Goal: Information Seeking & Learning: Find contact information

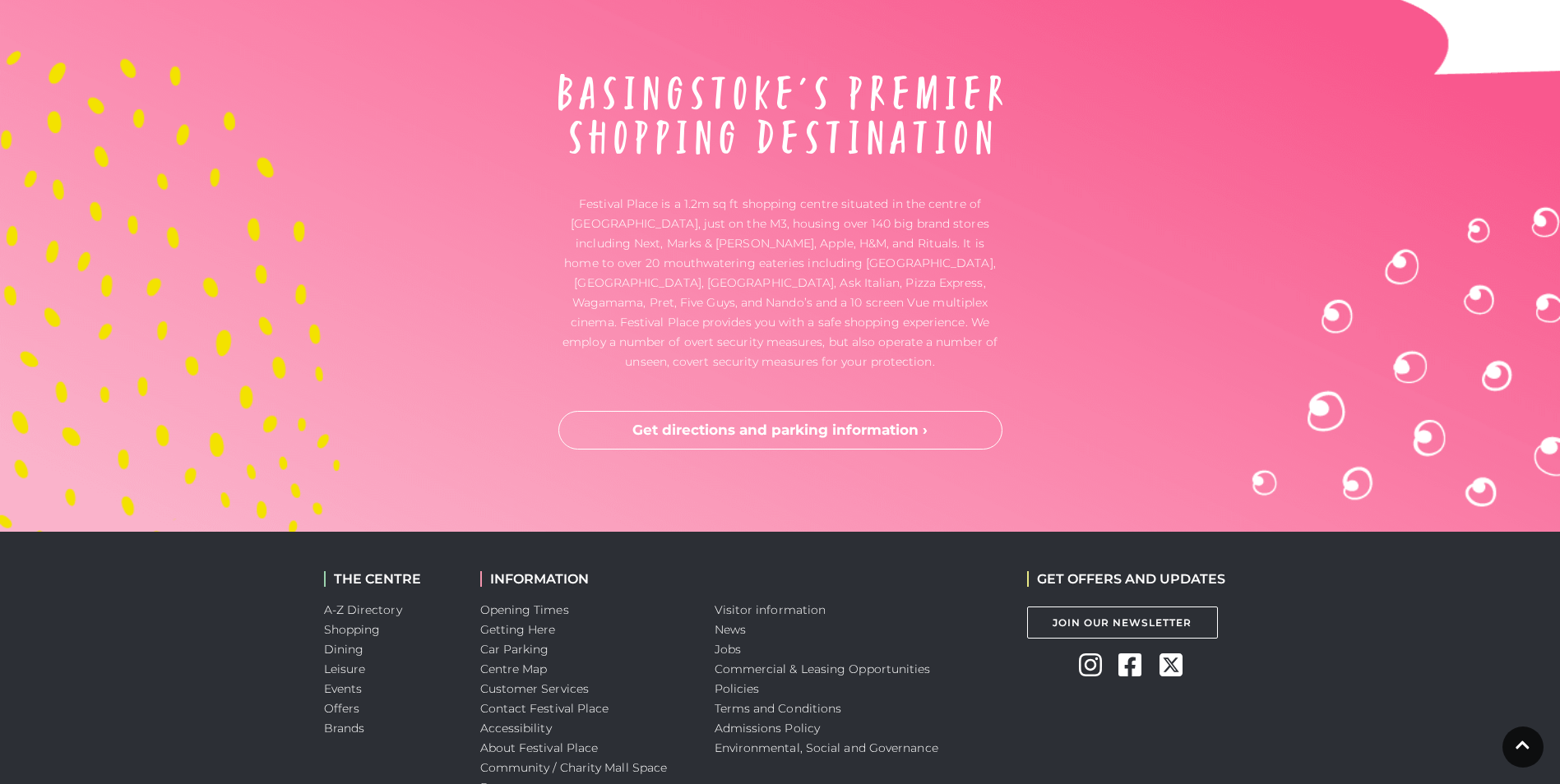
scroll to position [5458, 0]
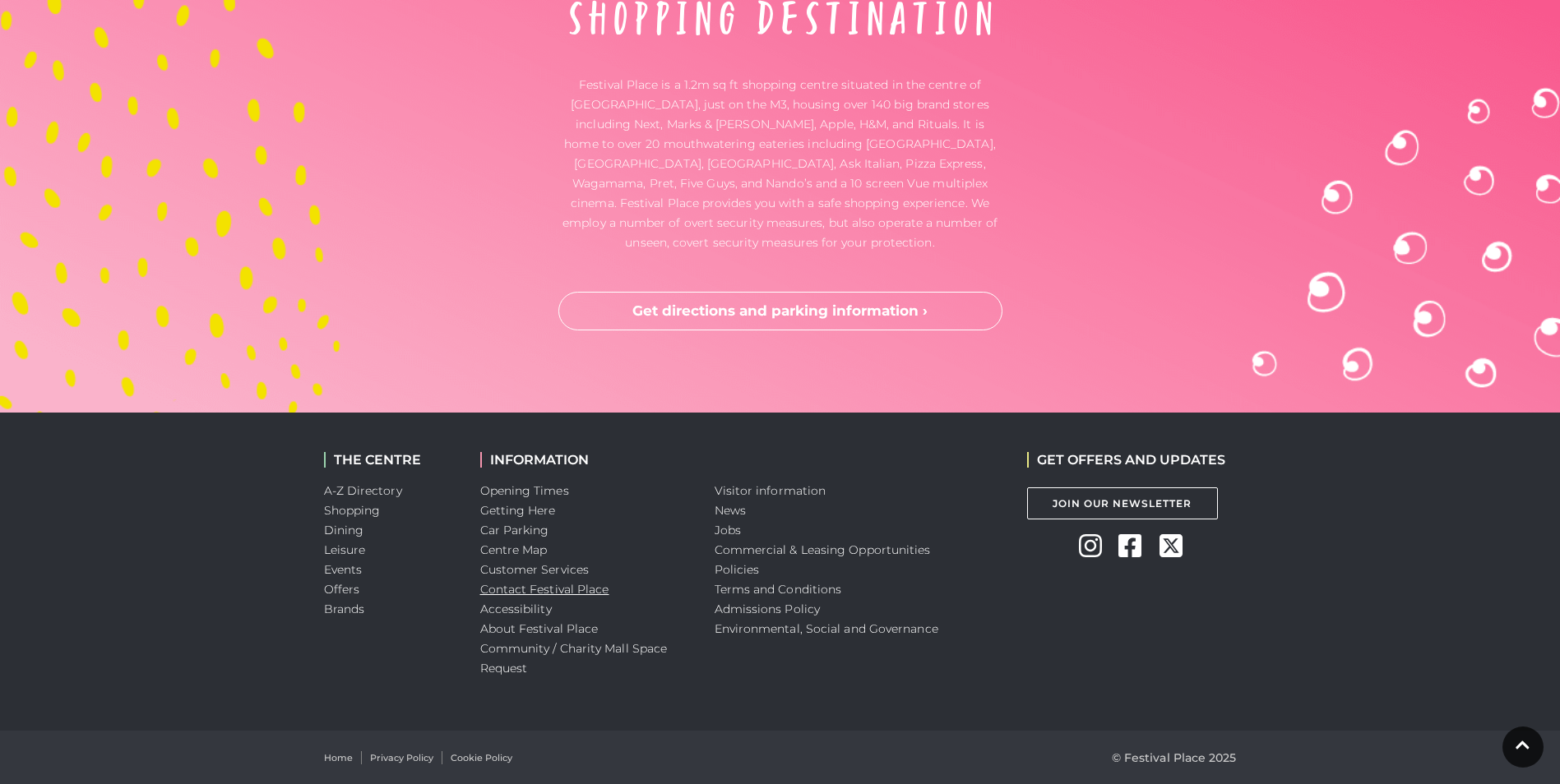
click at [513, 595] on link "Contact Festival Place" at bounding box center [544, 589] width 129 height 15
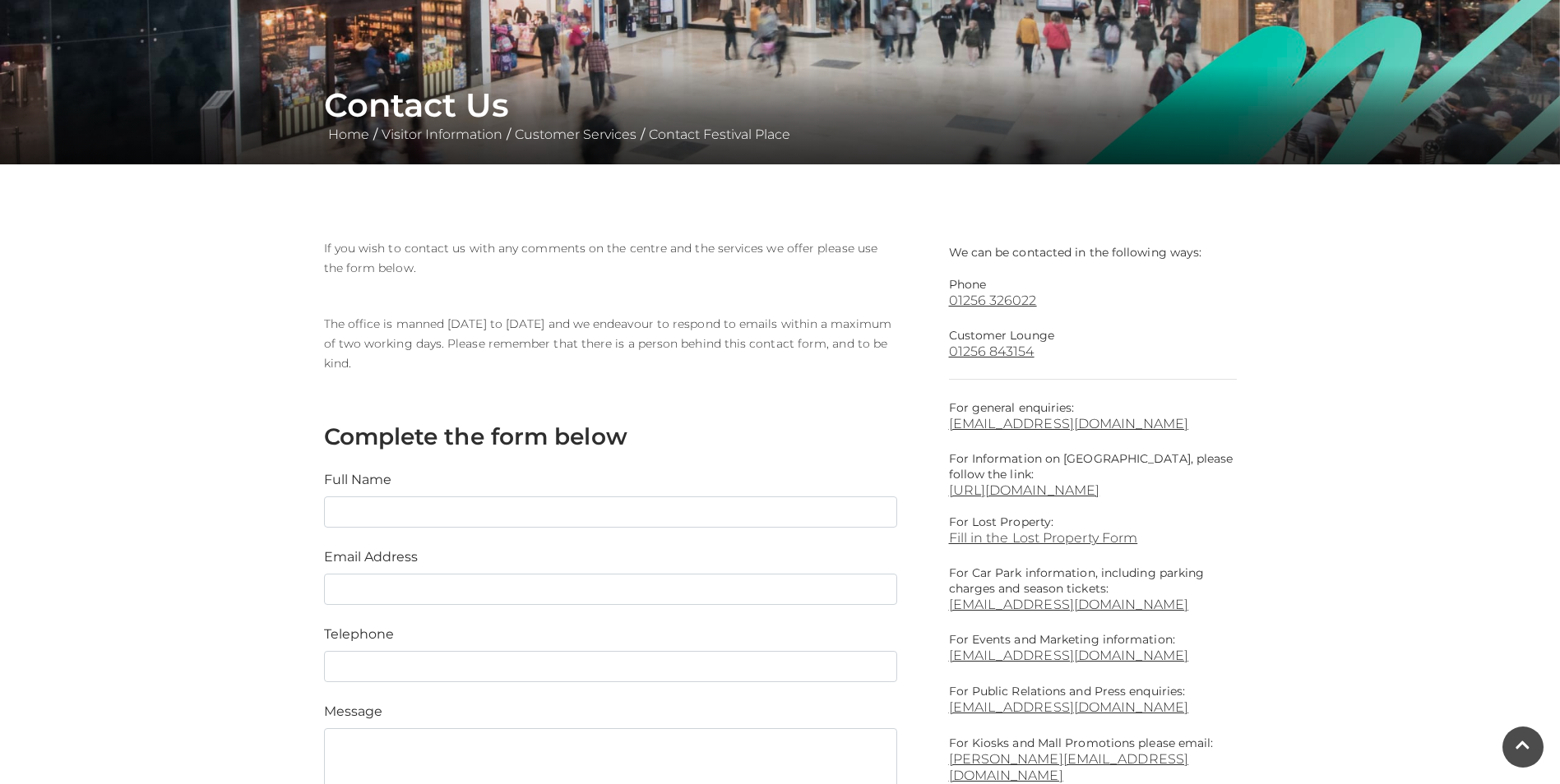
scroll to position [493, 0]
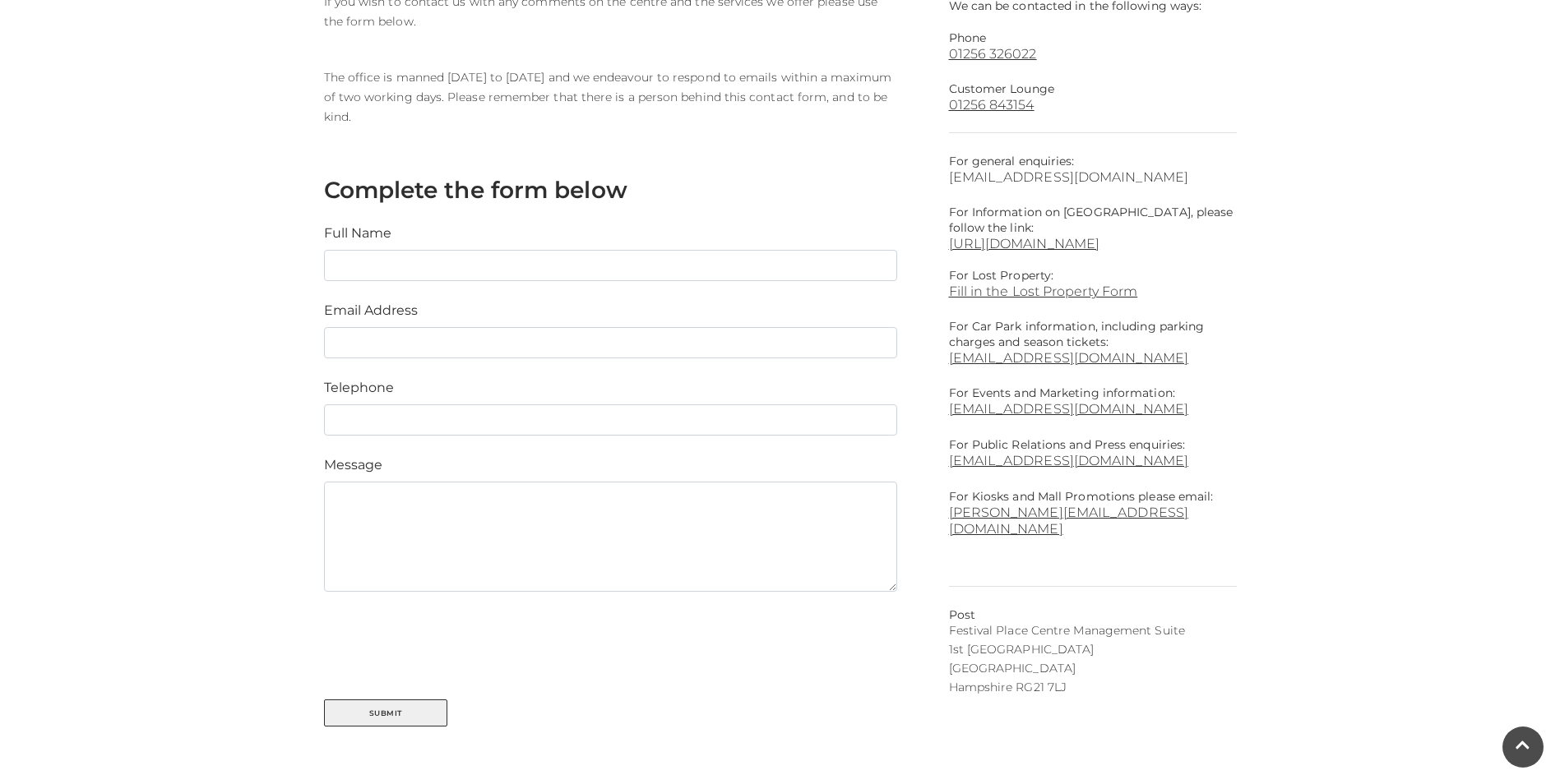
drag, startPoint x: 1051, startPoint y: 164, endPoint x: 1105, endPoint y: 182, distance: 56.9
click at [1105, 182] on p "For general enquiries: [EMAIL_ADDRESS][DOMAIN_NAME]" at bounding box center [1092, 169] width 288 height 31
drag, startPoint x: 1105, startPoint y: 182, endPoint x: 1082, endPoint y: 155, distance: 35.5
click at [1082, 155] on p "For general enquiries: [EMAIL_ADDRESS][DOMAIN_NAME]" at bounding box center [1092, 169] width 288 height 31
drag, startPoint x: 1075, startPoint y: 159, endPoint x: 1105, endPoint y: 177, distance: 35.0
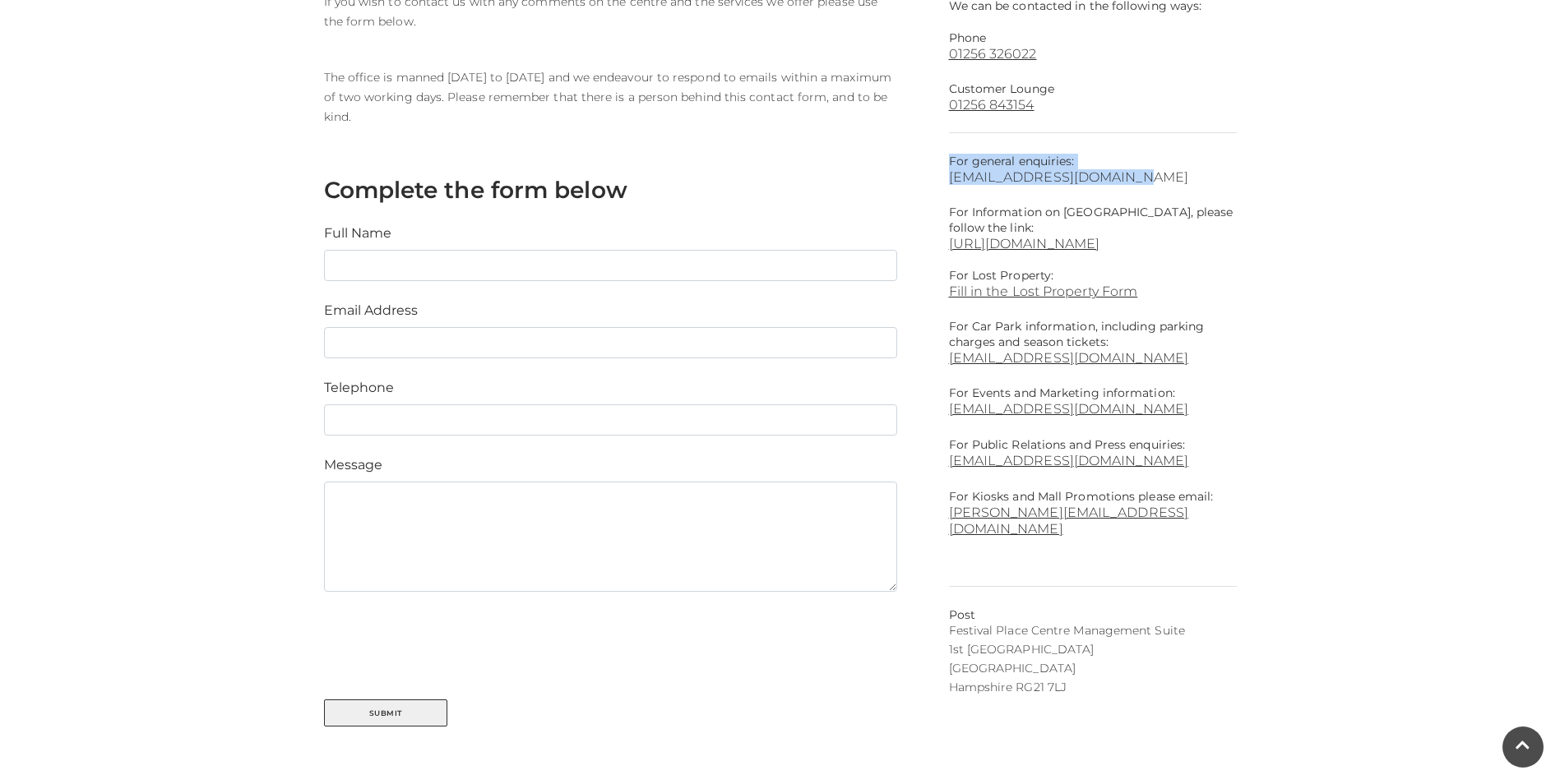
click at [1105, 177] on p "For general enquiries: [EMAIL_ADDRESS][DOMAIN_NAME]" at bounding box center [1092, 169] width 288 height 31
copy p "For general enquiries: [EMAIL_ADDRESS][DOMAIN_NAME]"
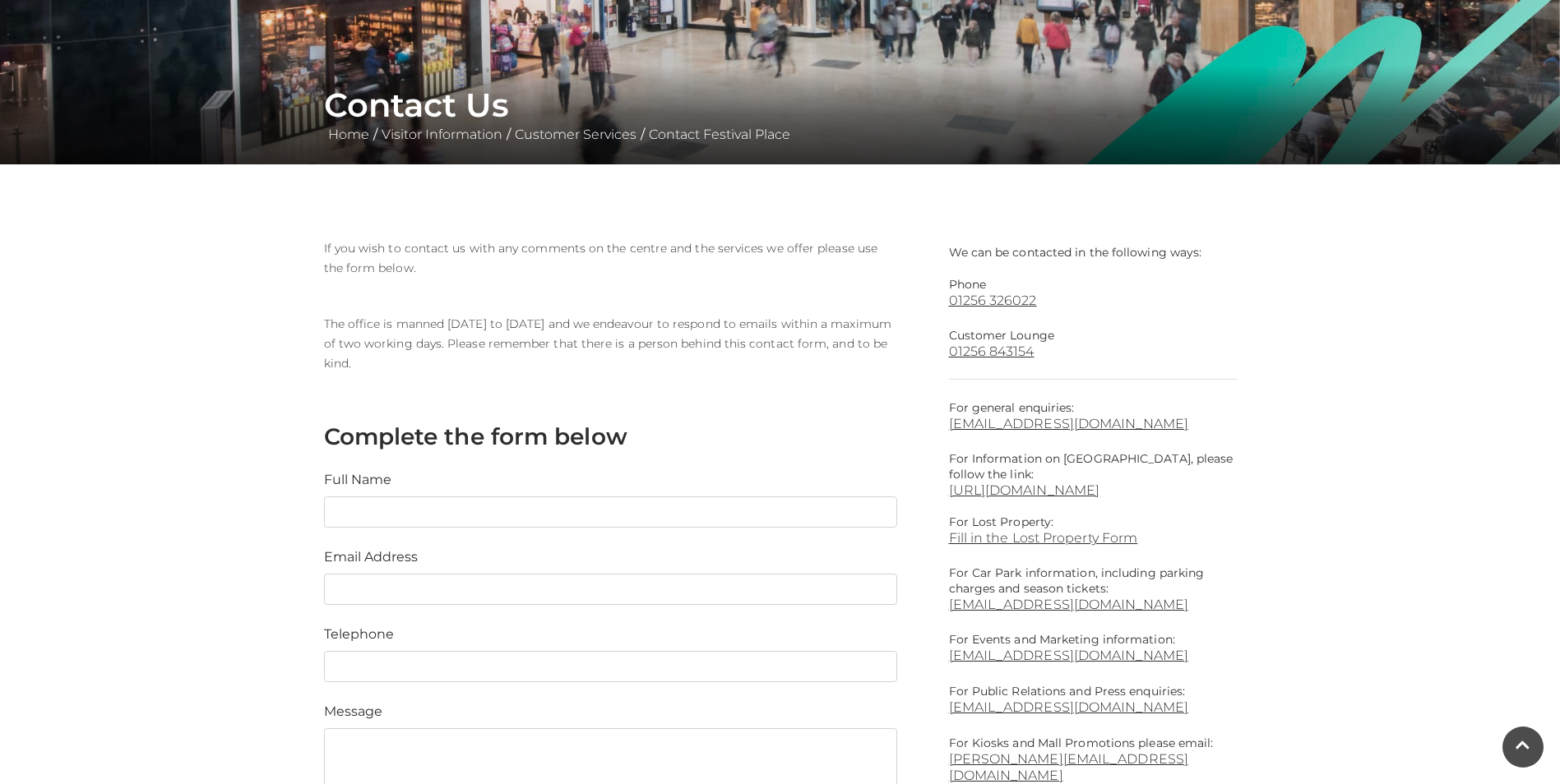
click at [1304, 360] on main "Contact Us Home / Visitor Information / Customer Services / Contact Festival Pl…" at bounding box center [780, 430] width 1560 height 1355
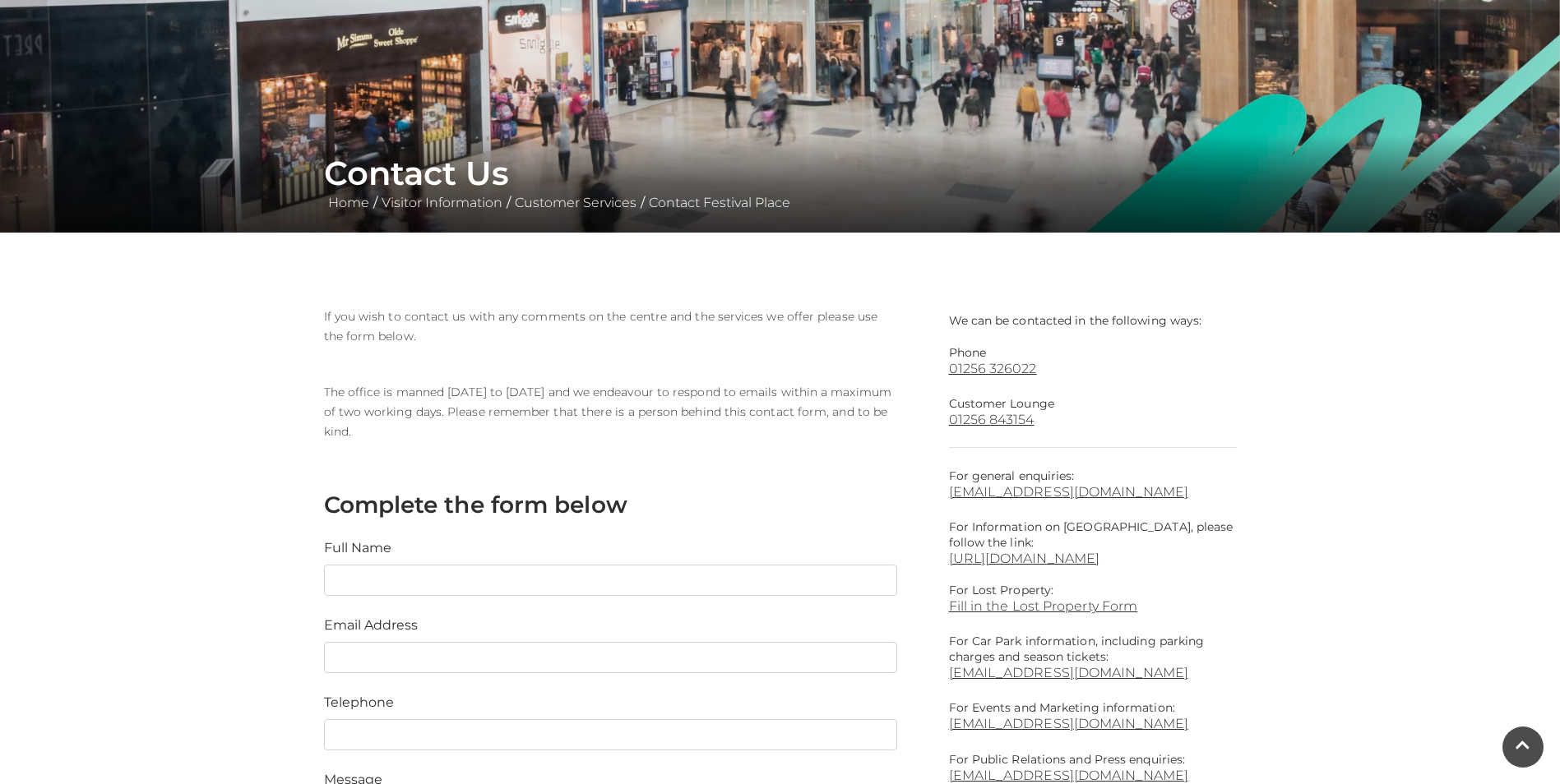
scroll to position [164, 0]
